Goal: Entertainment & Leisure: Consume media (video, audio)

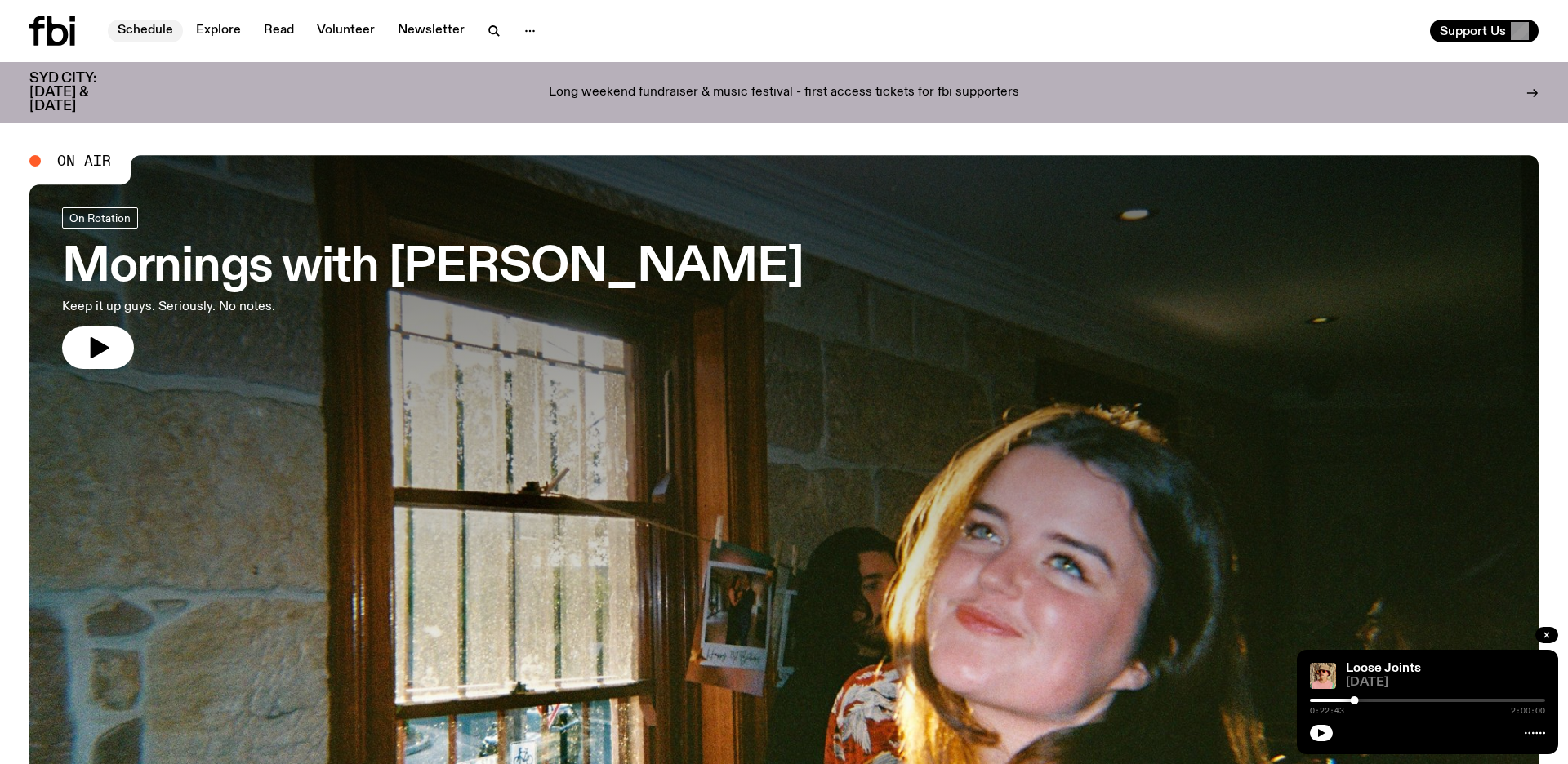
click at [165, 29] on link "Schedule" at bounding box center [145, 30] width 76 height 23
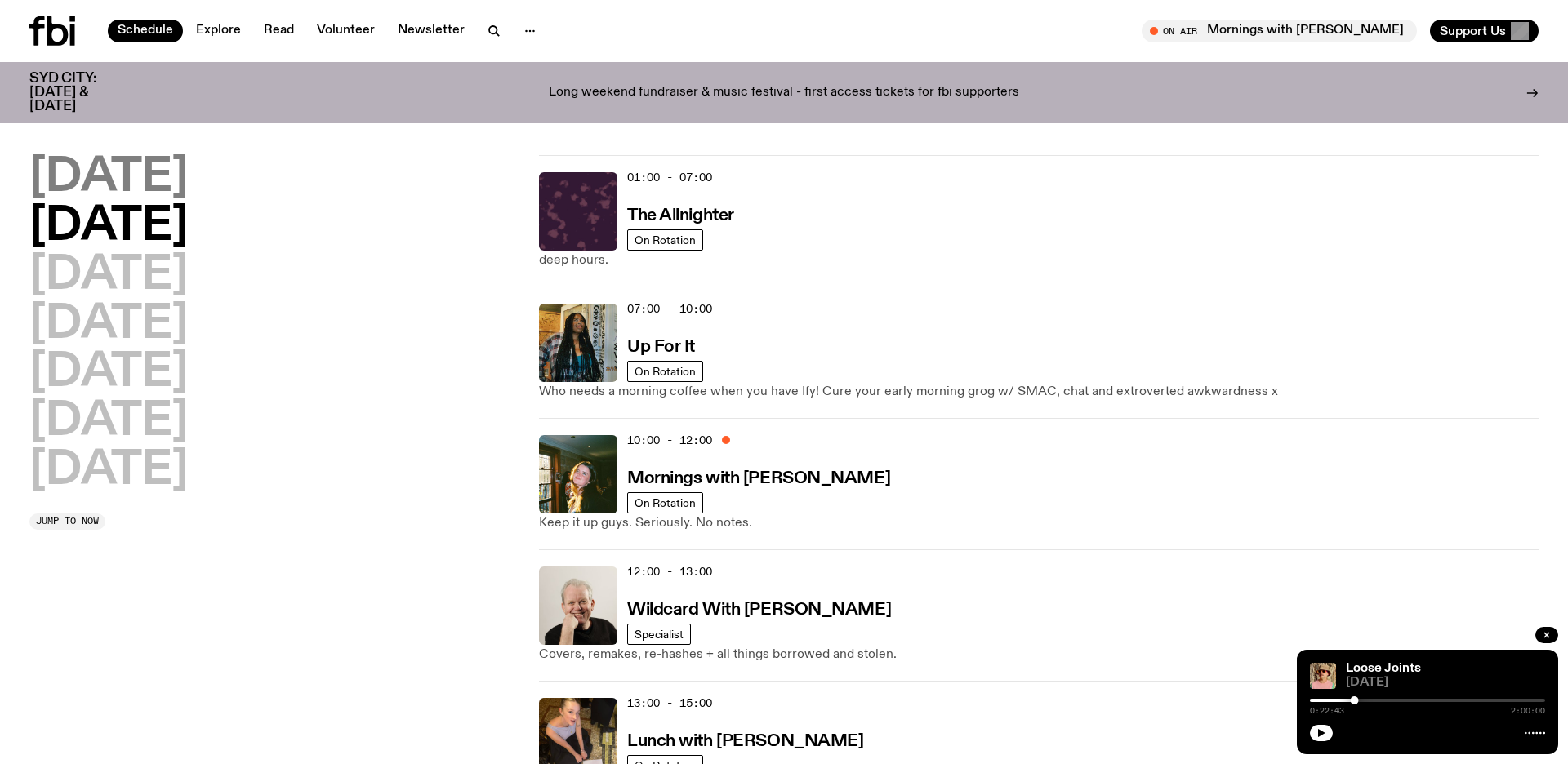
click at [165, 189] on h2 "[DATE]" at bounding box center [109, 178] width 159 height 46
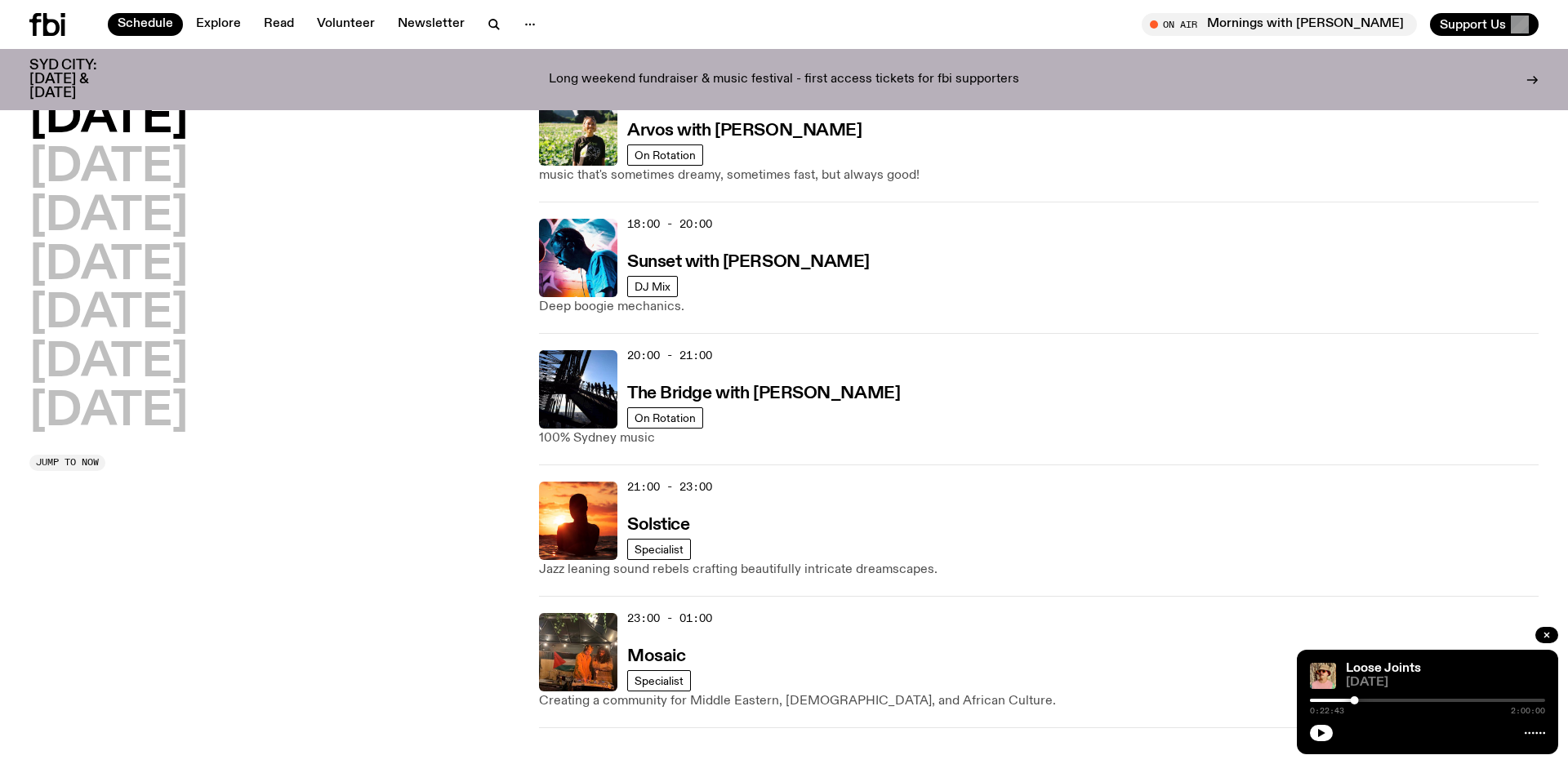
scroll to position [732, 0]
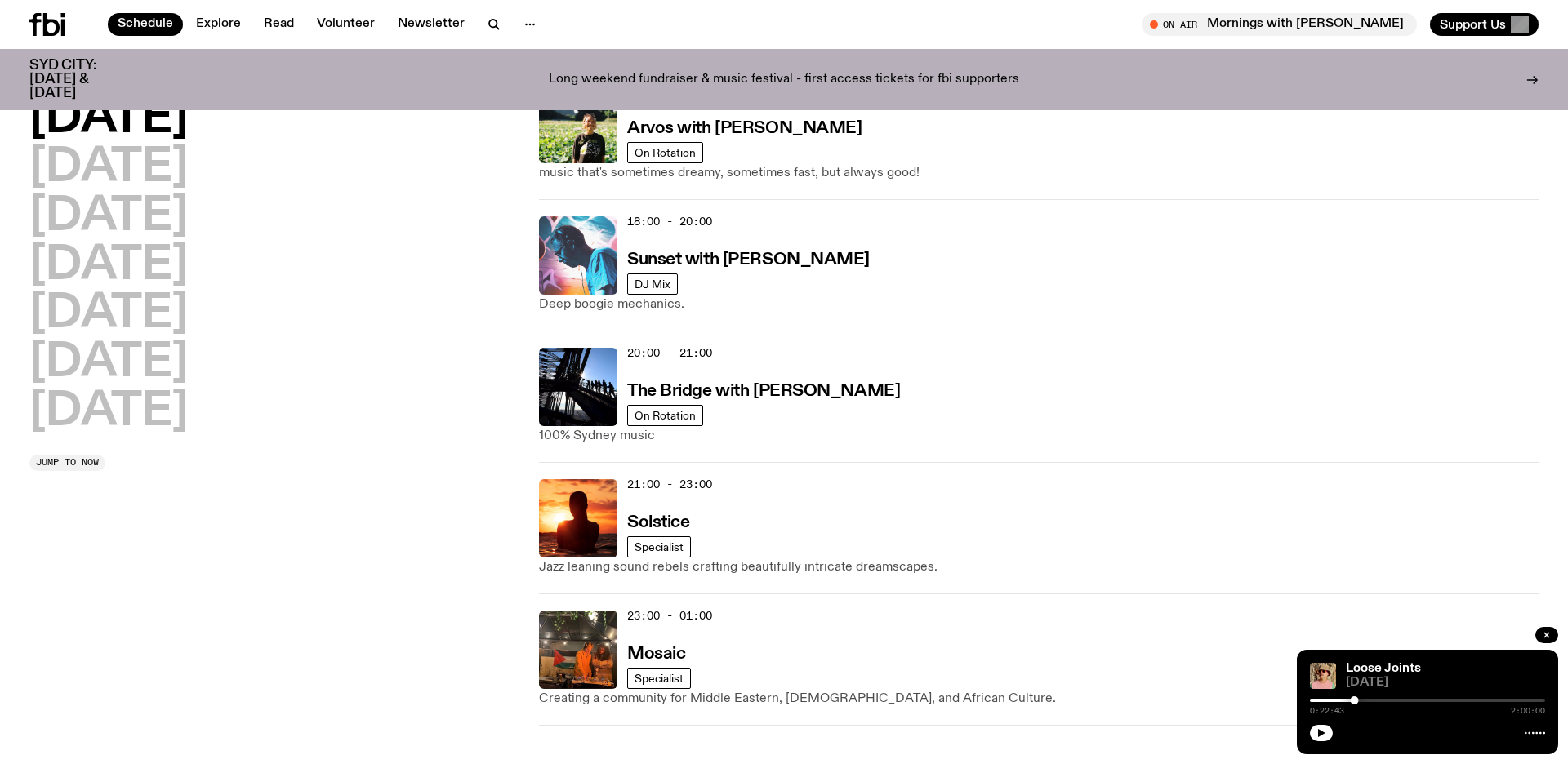
click at [547, 275] on img at bounding box center [579, 256] width 78 height 78
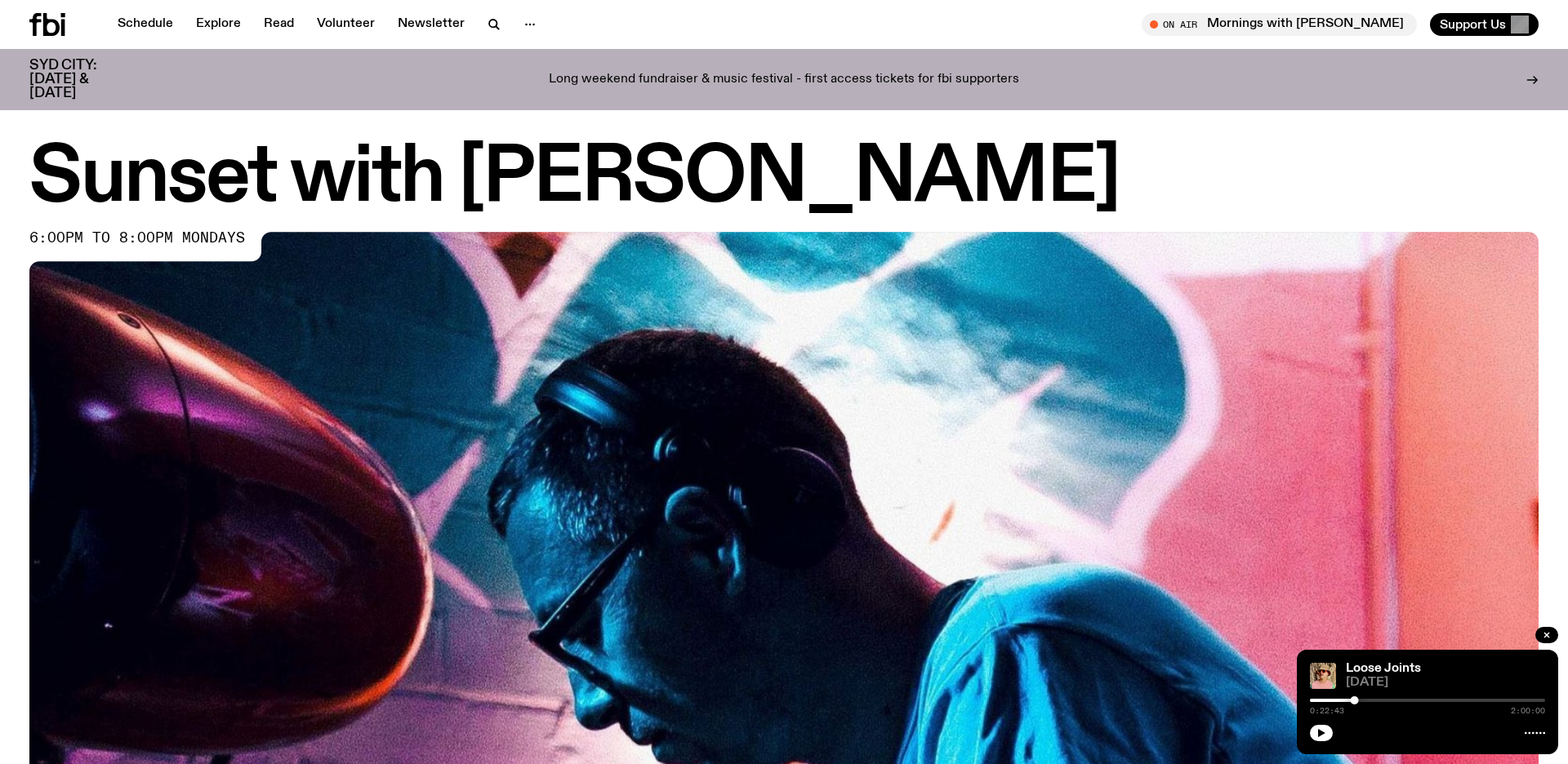
scroll to position [559, 0]
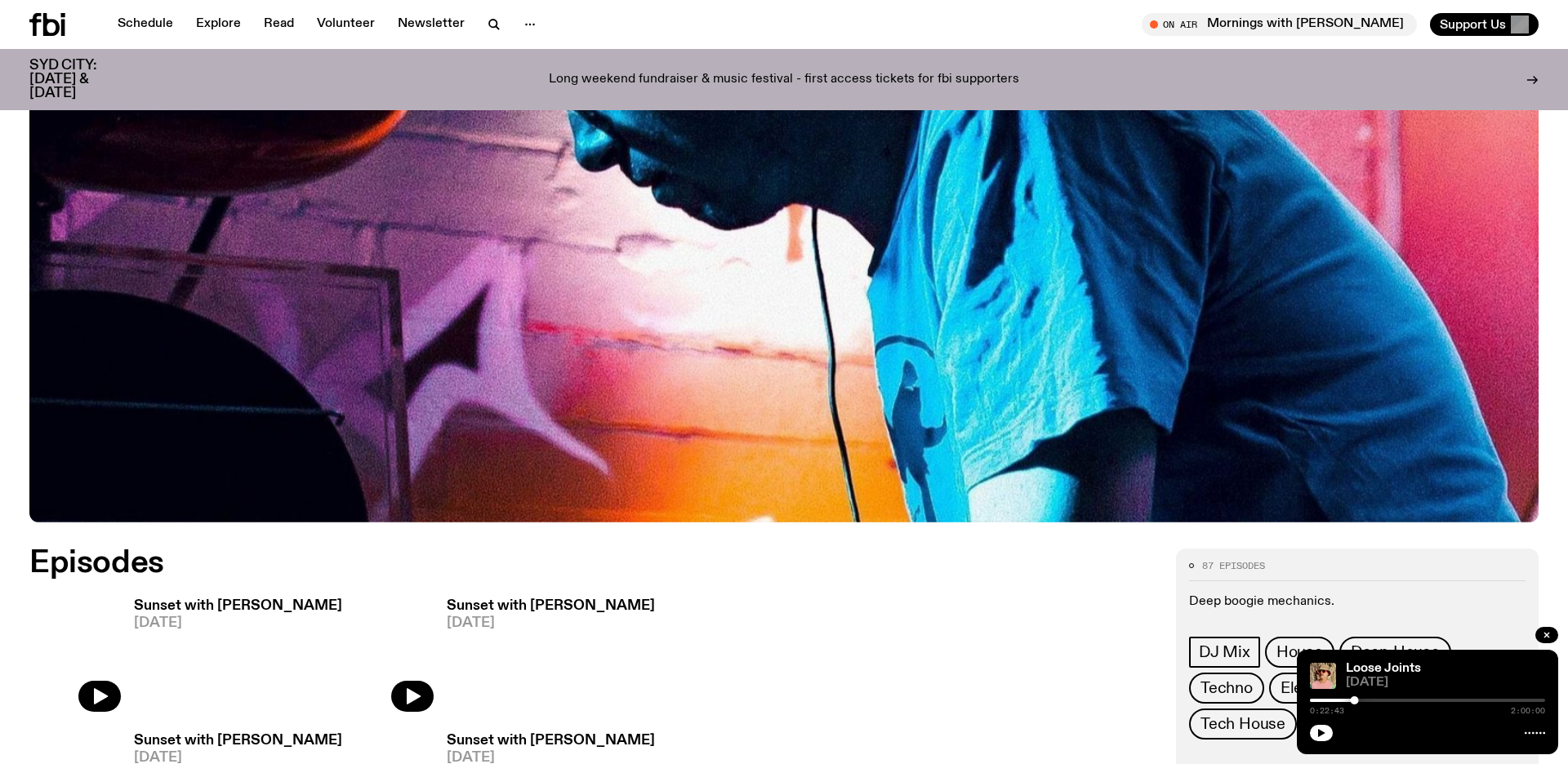
click at [163, 608] on h3 "Sunset with [PERSON_NAME]" at bounding box center [238, 606] width 208 height 14
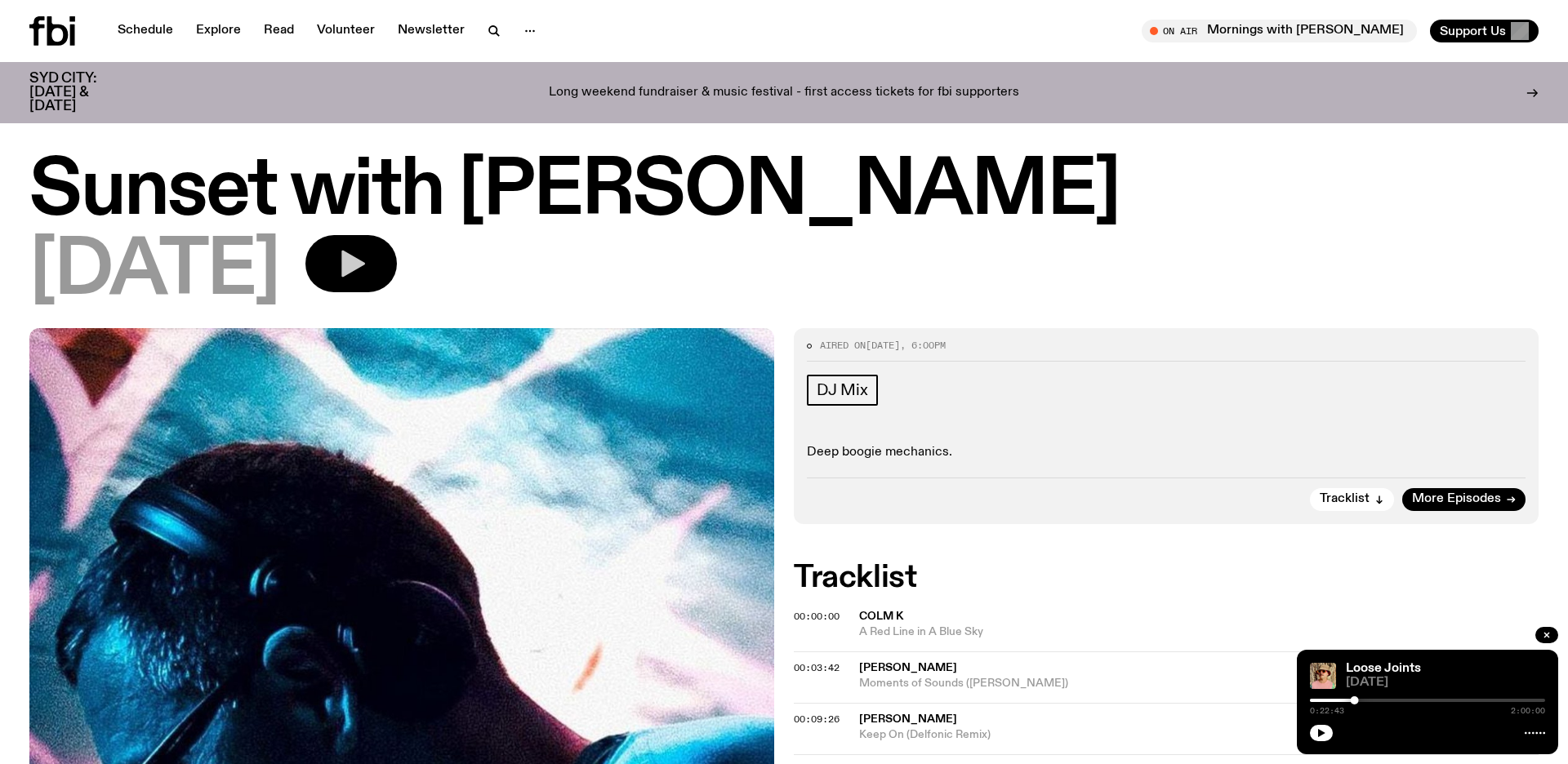
click at [392, 267] on button "button" at bounding box center [350, 264] width 91 height 57
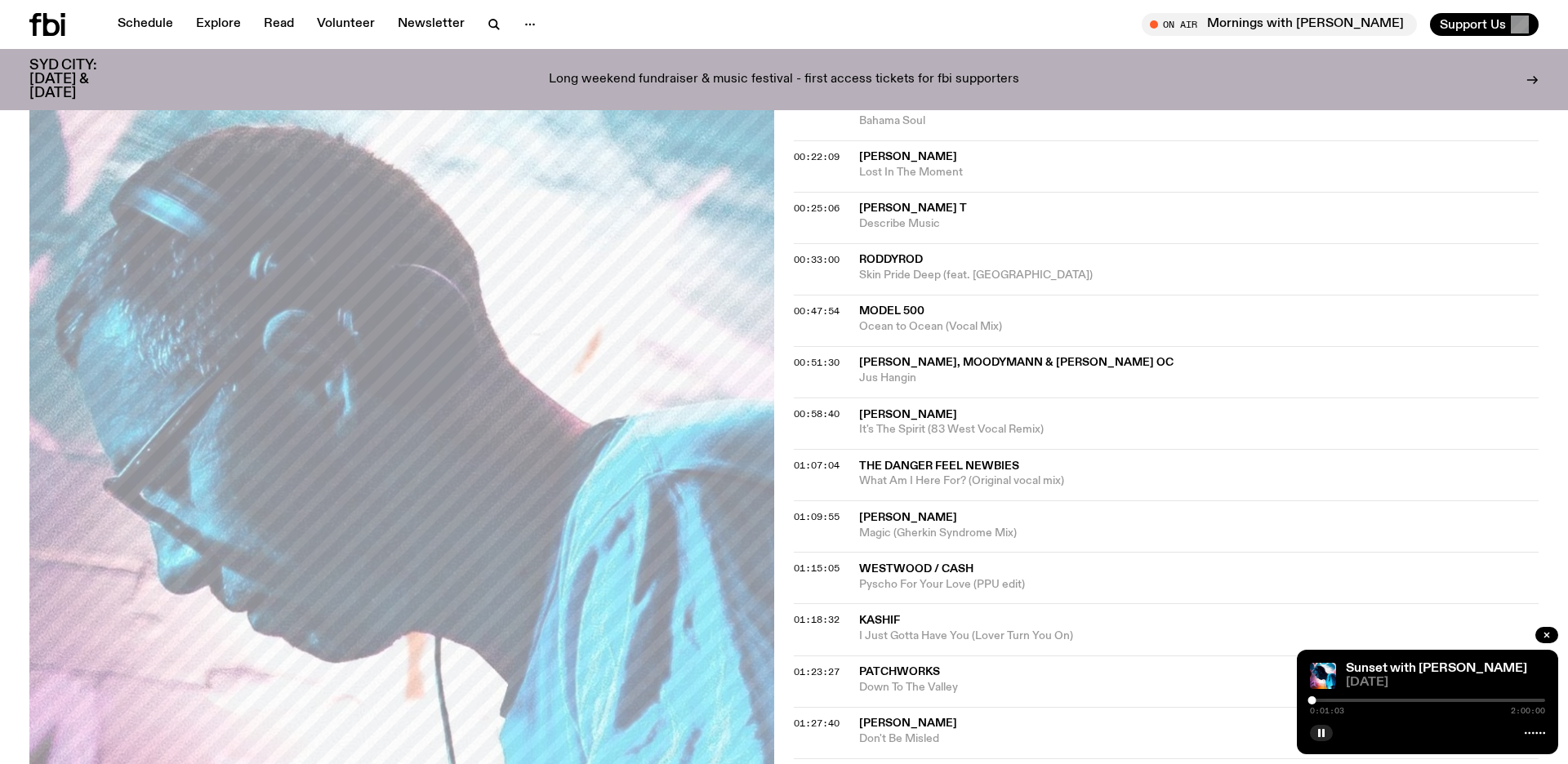
scroll to position [902, 0]
